Goal: Task Accomplishment & Management: Use online tool/utility

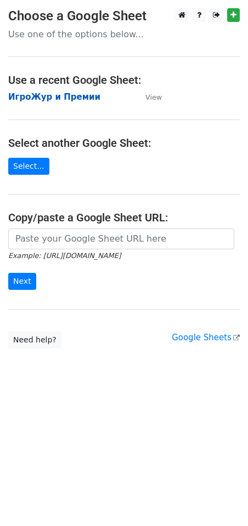
click at [57, 98] on strong "ИгроЖур и Премии" at bounding box center [54, 97] width 92 height 10
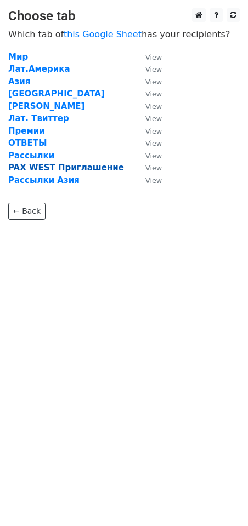
click at [42, 169] on strong "PAX WEST Приглашение" at bounding box center [66, 168] width 116 height 10
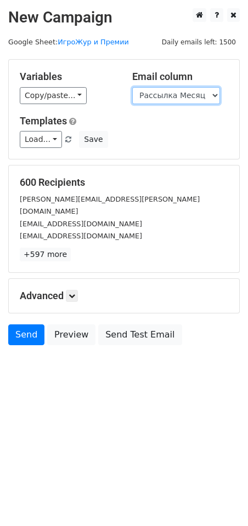
click at [167, 98] on select "Рассылка Месяц Имя Рассылка Неделя Имя Рассылка День Имя" at bounding box center [176, 95] width 88 height 17
select select "Рассылка Неделя"
click at [132, 87] on select "Рассылка Месяц Имя Рассылка Неделя Имя Рассылка День Имя" at bounding box center [176, 95] width 88 height 17
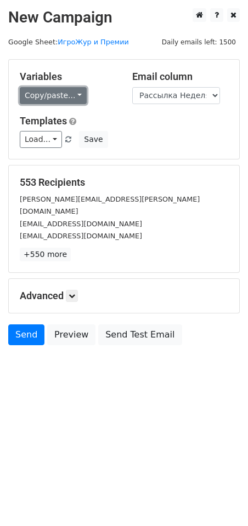
click at [71, 95] on link "Copy/paste..." at bounding box center [53, 95] width 67 height 17
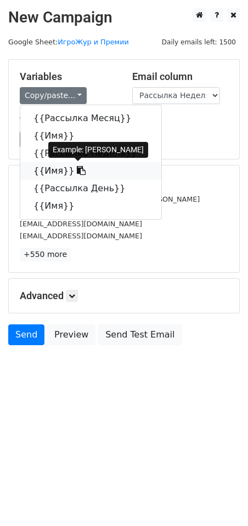
click at [50, 175] on link "{{Имя}}" at bounding box center [90, 171] width 141 height 18
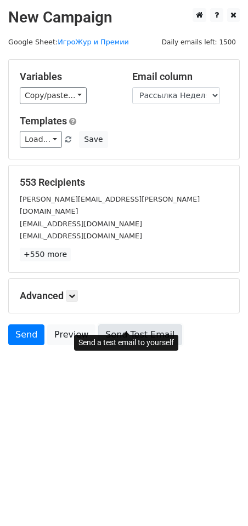
click at [138, 325] on link "Send Test Email" at bounding box center [139, 335] width 83 height 21
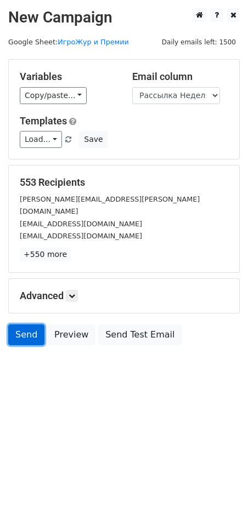
click at [21, 325] on link "Send" at bounding box center [26, 335] width 36 height 21
